Goal: Find specific page/section: Find specific page/section

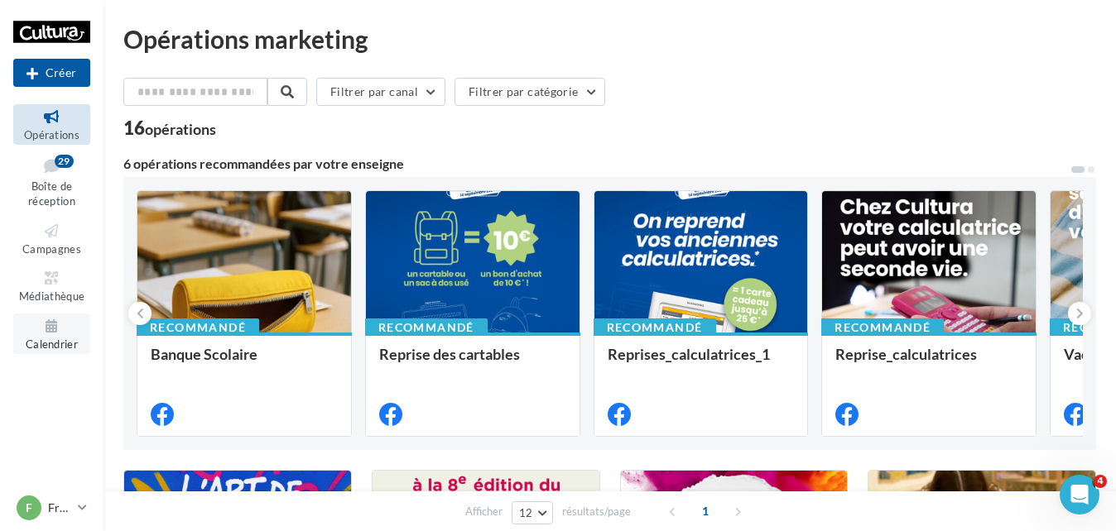
click at [52, 319] on icon at bounding box center [51, 326] width 67 height 19
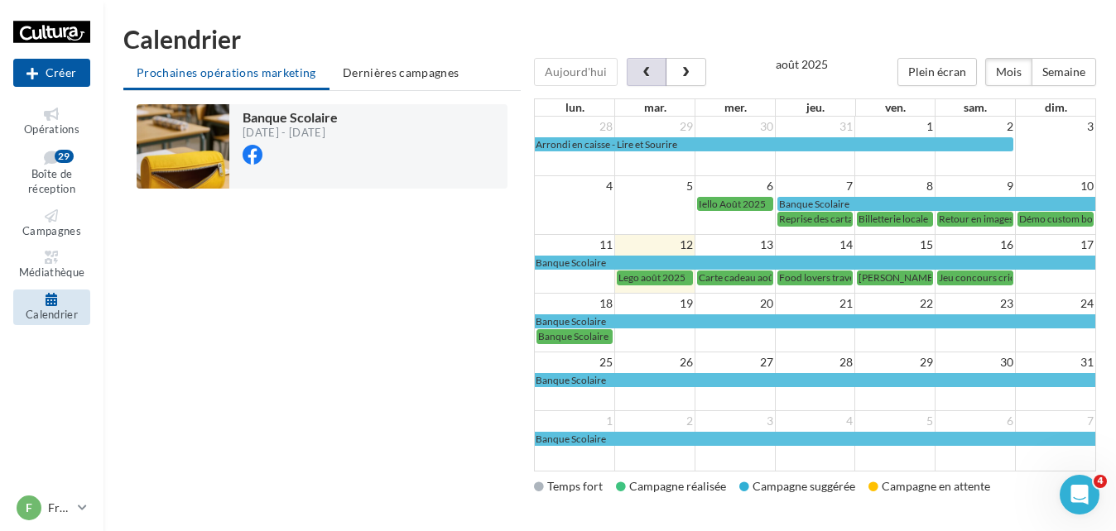
click at [643, 71] on span "button" at bounding box center [647, 73] width 14 height 12
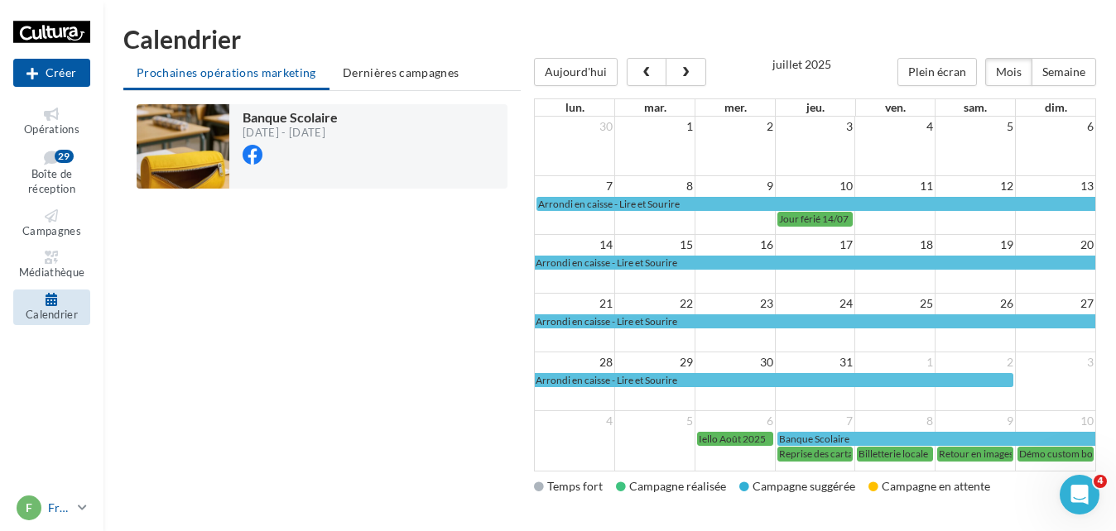
click at [70, 507] on p "Frouard" at bounding box center [59, 508] width 23 height 17
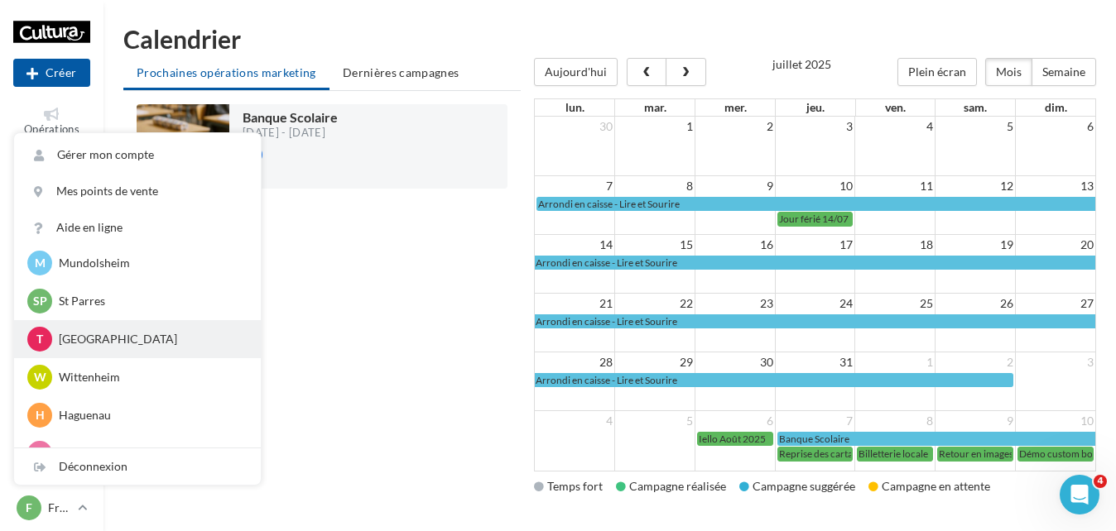
scroll to position [343, 0]
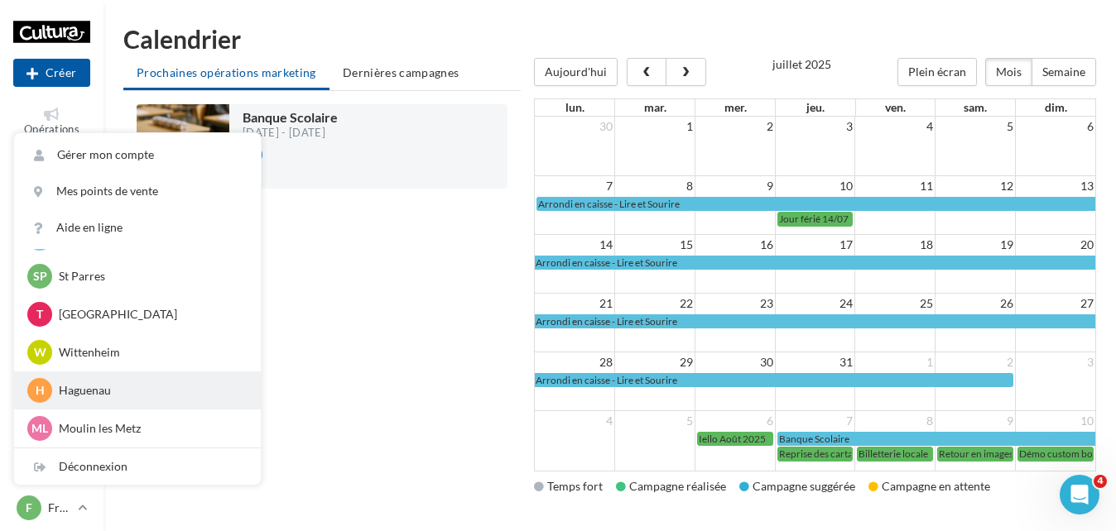
click at [67, 391] on p "Haguenau" at bounding box center [150, 390] width 182 height 17
